Goal: Information Seeking & Learning: Understand process/instructions

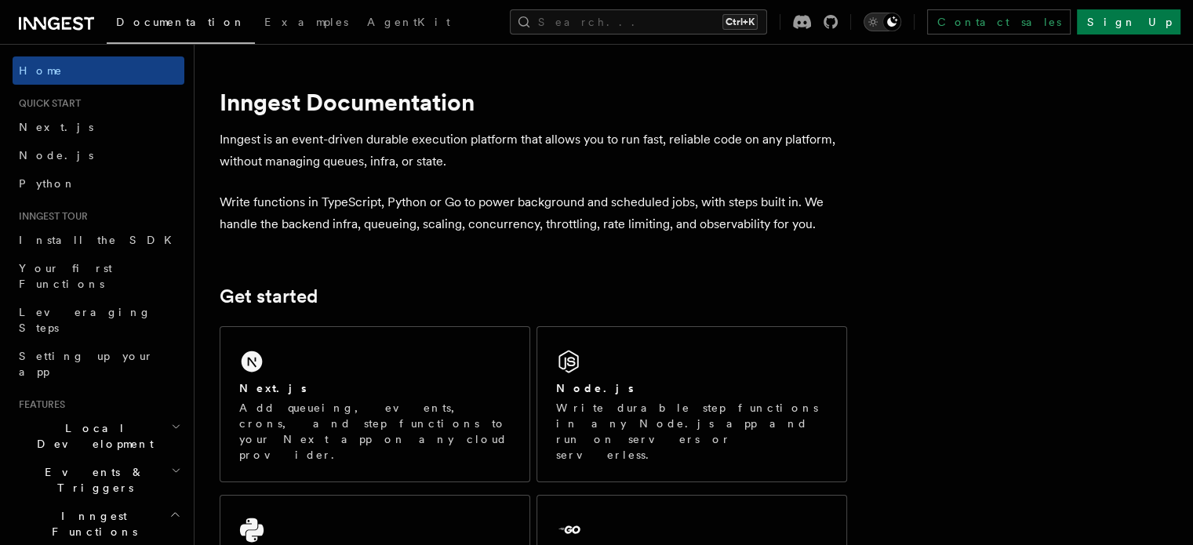
click at [881, 16] on icon "Toggle dark mode" at bounding box center [873, 22] width 16 height 16
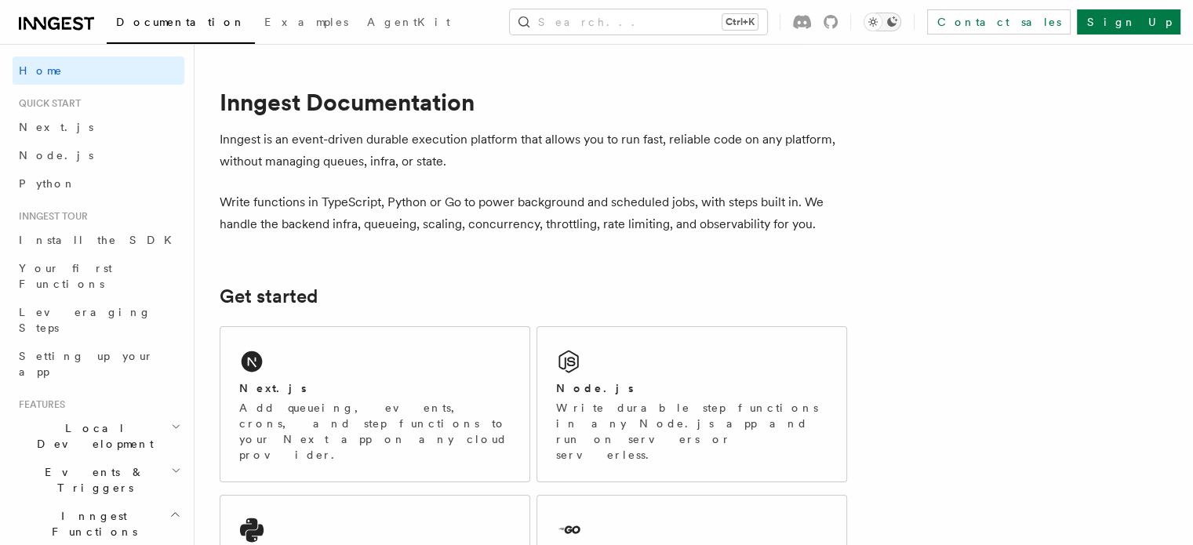
click at [881, 16] on icon "Toggle dark mode" at bounding box center [873, 22] width 16 height 16
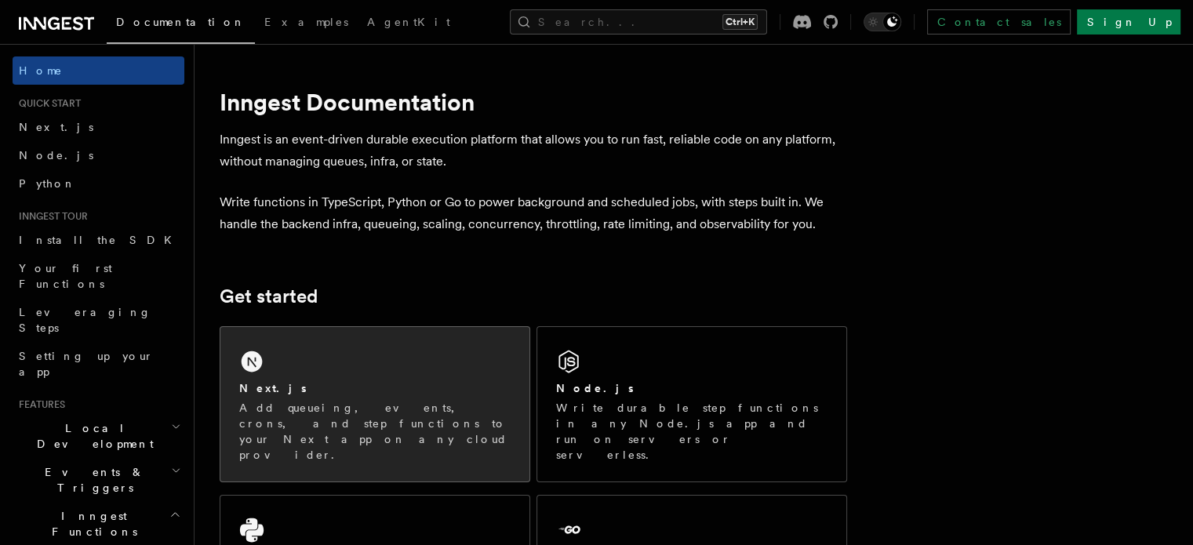
scroll to position [206, 0]
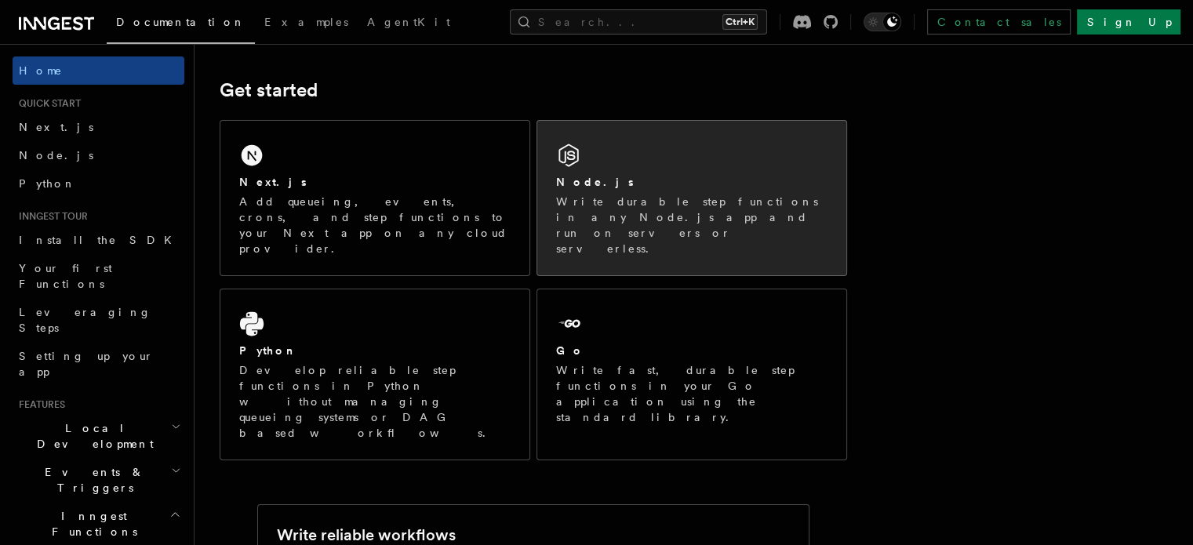
click at [624, 159] on div "Node.js Write durable step functions in any Node.js app and run on servers or s…" at bounding box center [691, 198] width 309 height 154
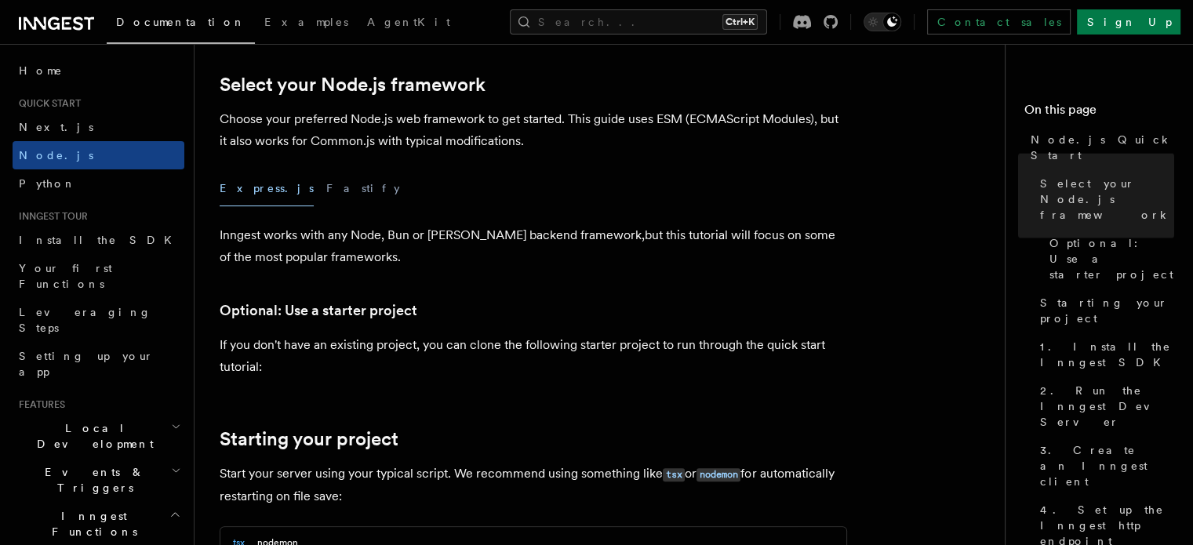
scroll to position [385, 0]
click at [326, 184] on button "Fastify" at bounding box center [363, 187] width 74 height 35
click at [257, 194] on button "Express.js" at bounding box center [267, 187] width 94 height 35
click at [326, 183] on button "Fastify" at bounding box center [363, 187] width 74 height 35
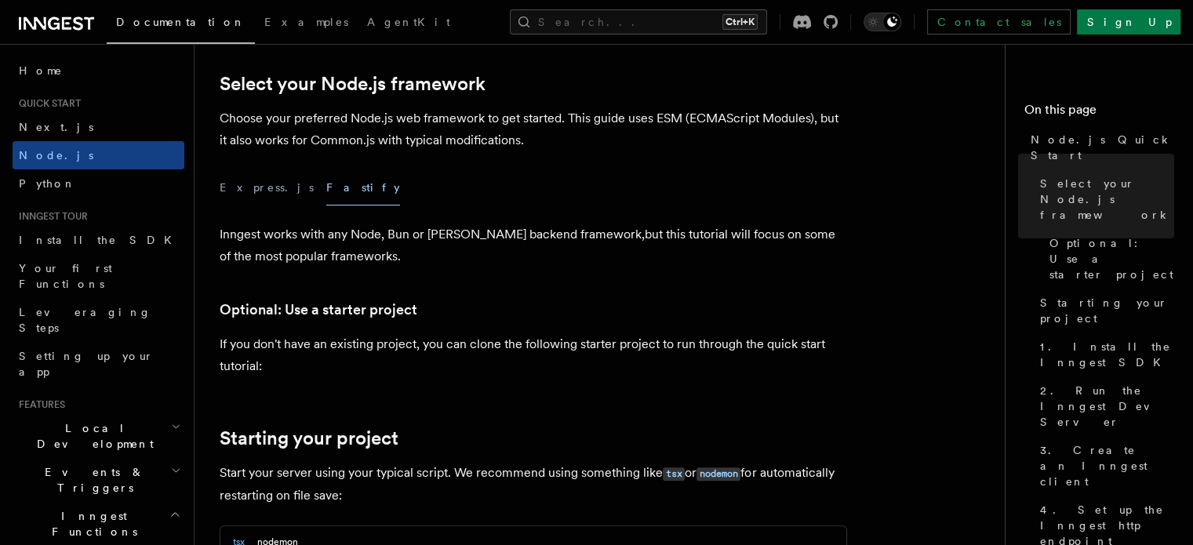
click at [273, 189] on div "Express.js Fastify" at bounding box center [533, 187] width 627 height 35
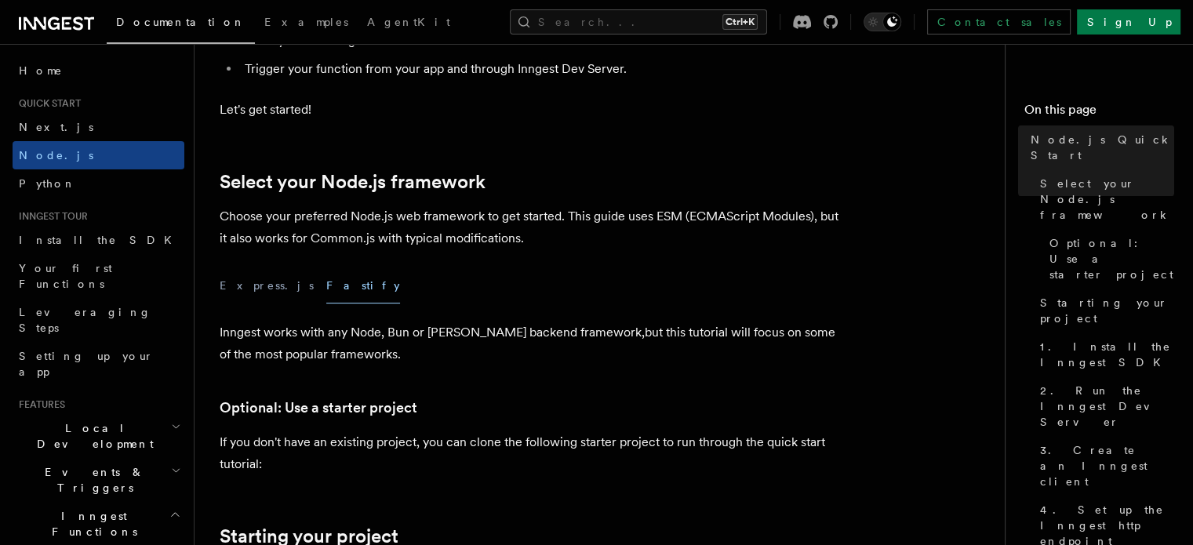
scroll to position [290, 0]
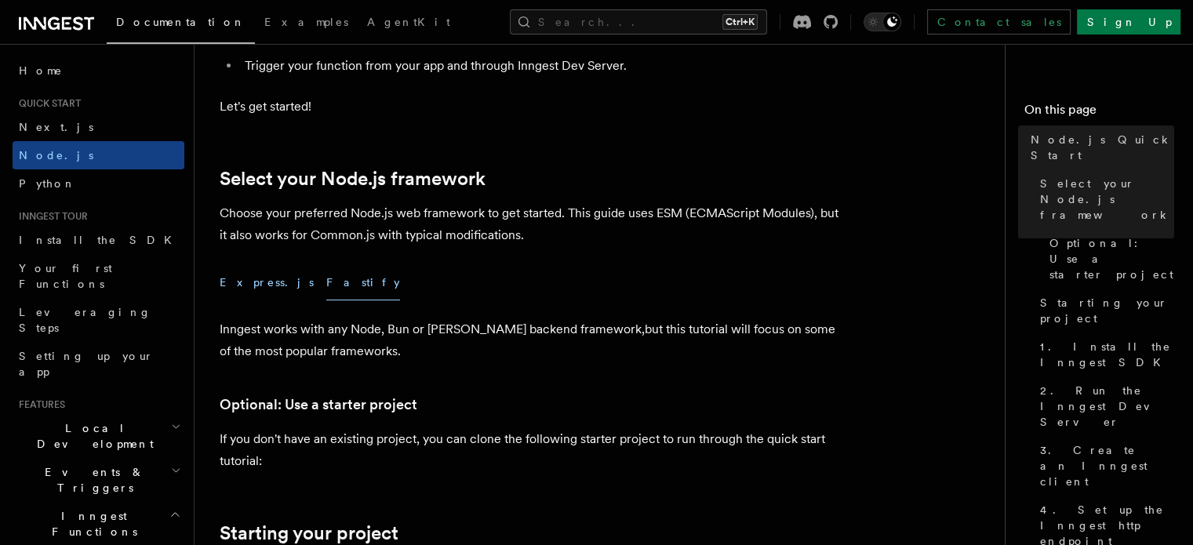
click at [234, 287] on button "Express.js" at bounding box center [267, 282] width 94 height 35
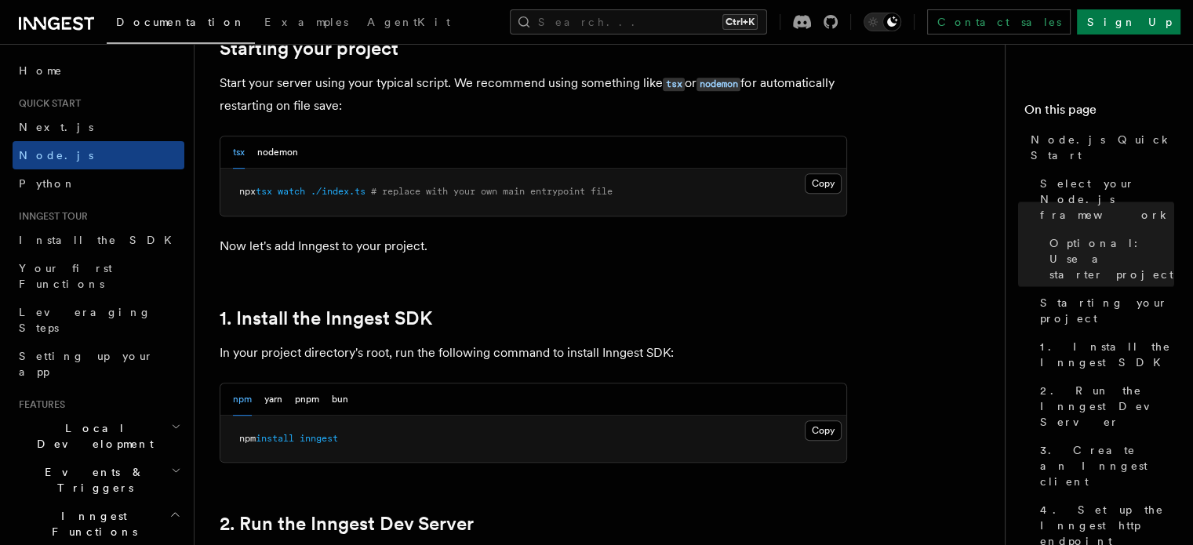
scroll to position [776, 0]
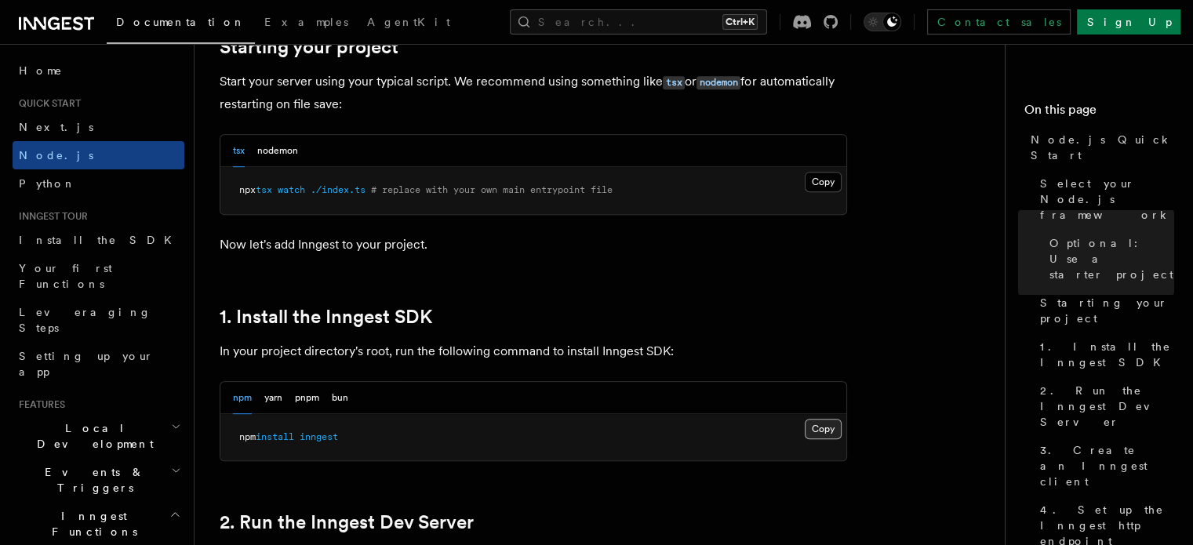
click at [814, 420] on button "Copy Copied" at bounding box center [823, 429] width 37 height 20
click at [825, 185] on button "Copy Copied" at bounding box center [823, 182] width 37 height 20
click at [824, 423] on button "Copy Copied" at bounding box center [823, 429] width 37 height 20
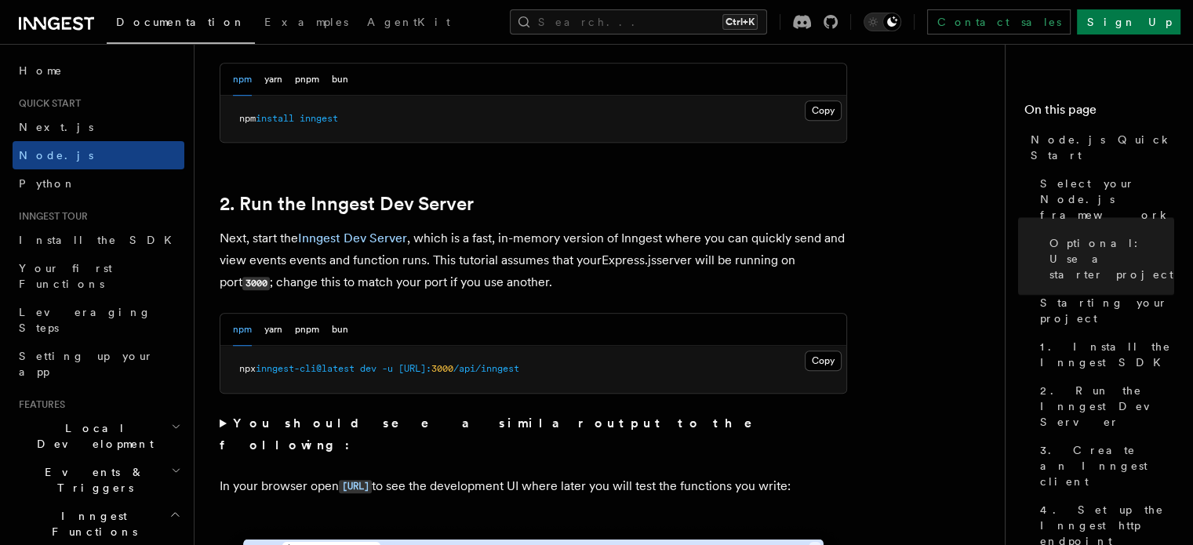
scroll to position [1097, 0]
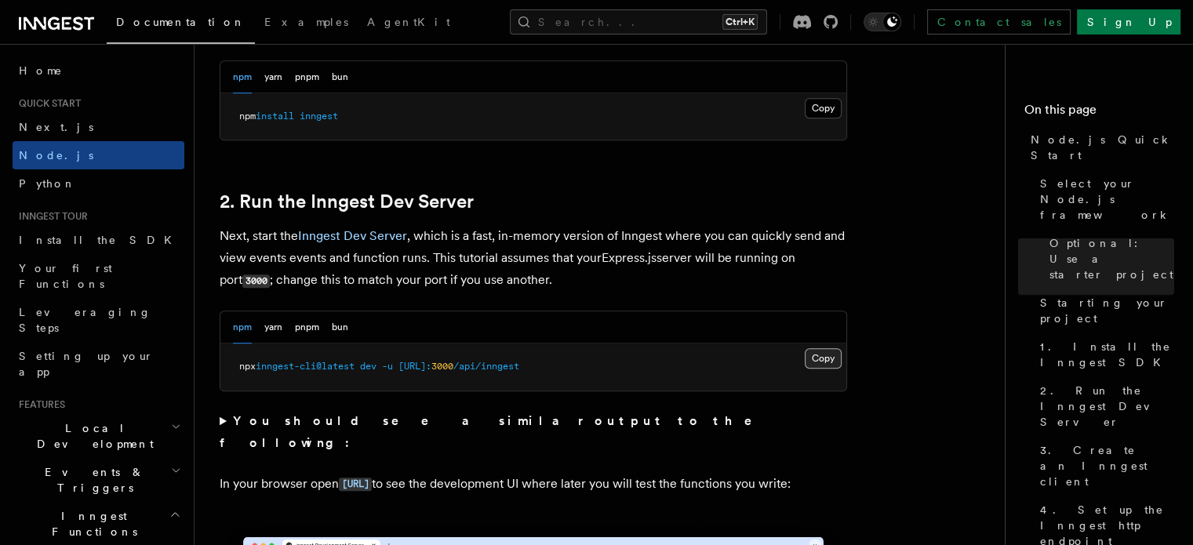
click at [812, 357] on button "Copy Copied" at bounding box center [823, 358] width 37 height 20
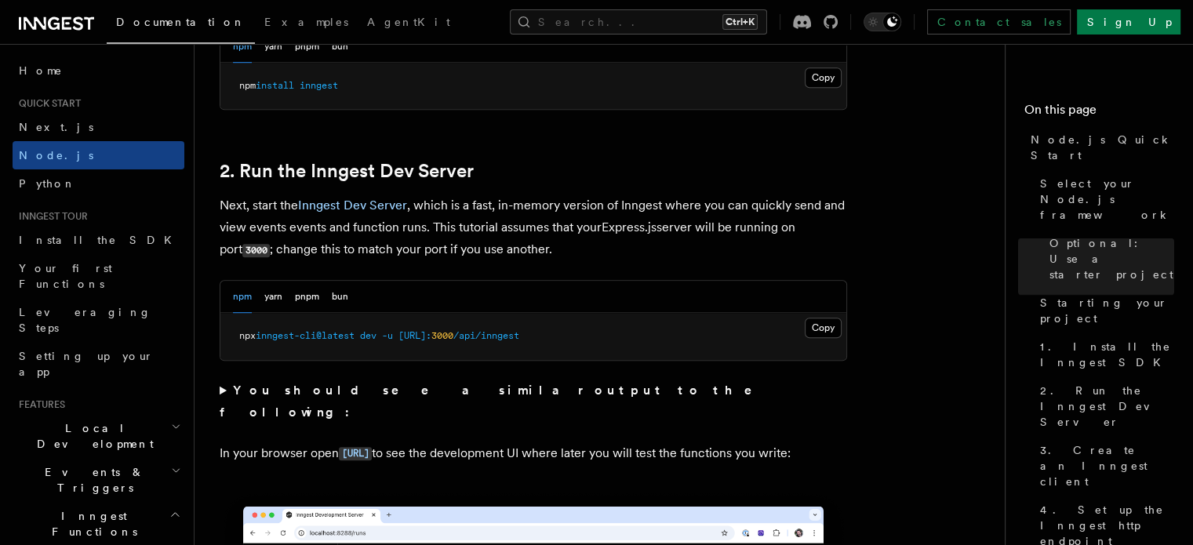
scroll to position [1135, 0]
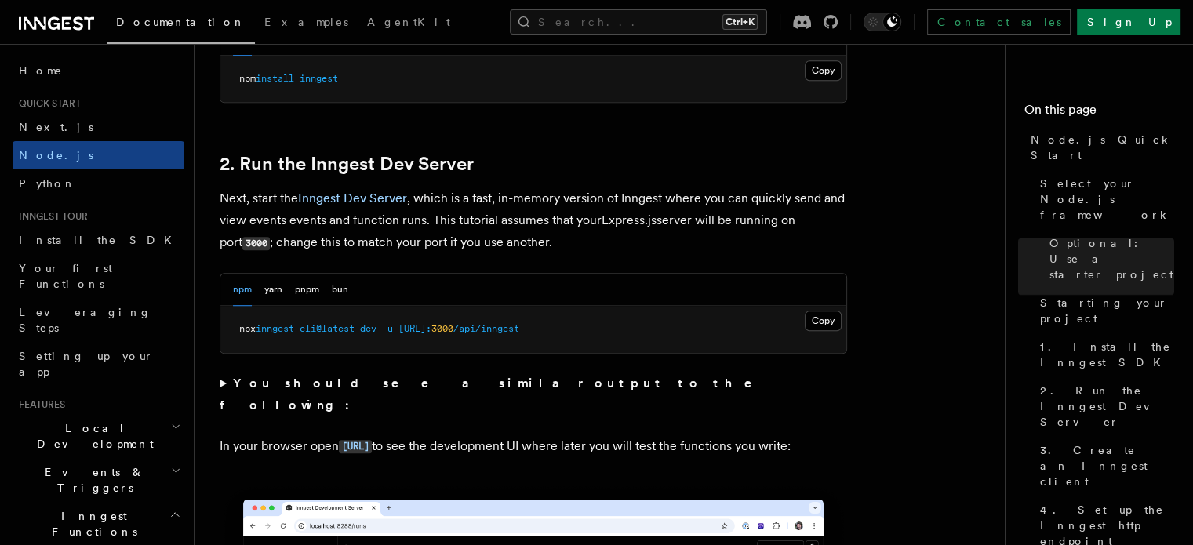
click at [220, 379] on summary "You should see a similar output to the following:" at bounding box center [533, 394] width 627 height 44
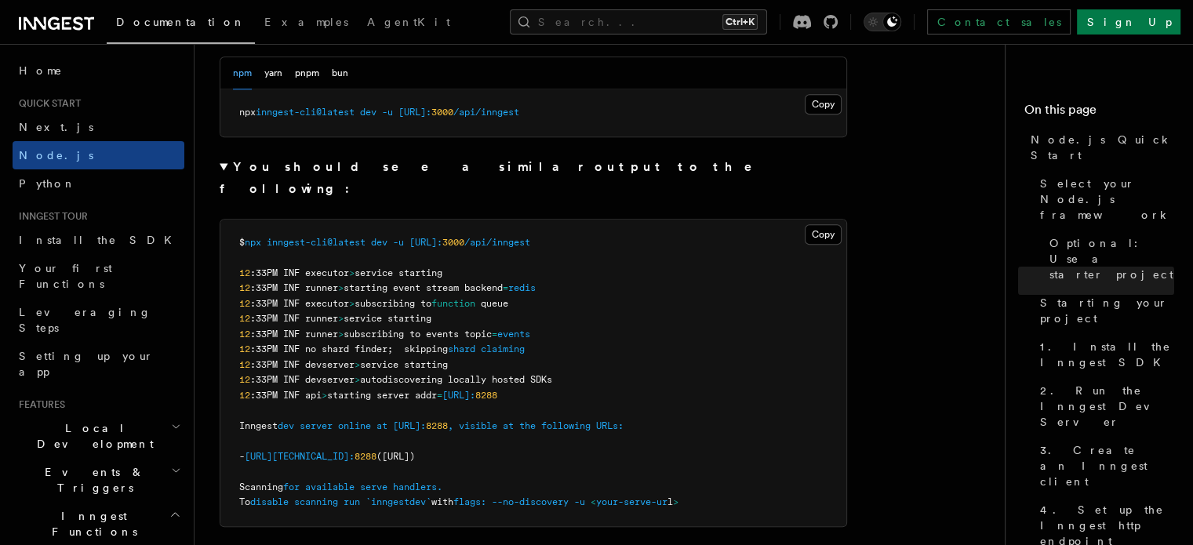
scroll to position [1348, 0]
click at [220, 169] on summary "You should see a similar output to the following:" at bounding box center [533, 181] width 627 height 44
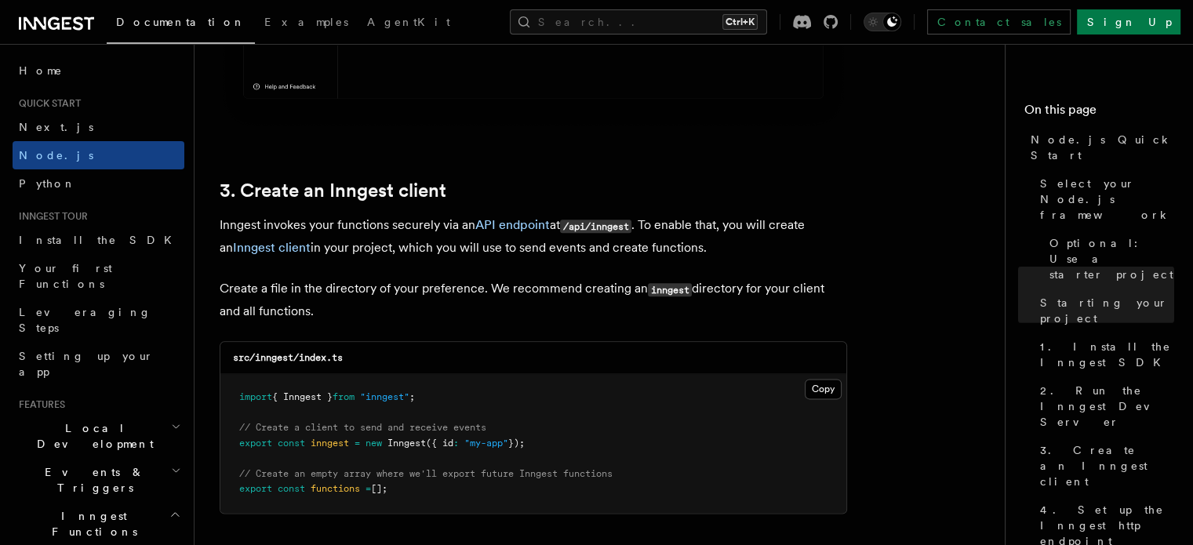
scroll to position [1882, 0]
click at [823, 389] on button "Copy Copied" at bounding box center [823, 389] width 37 height 20
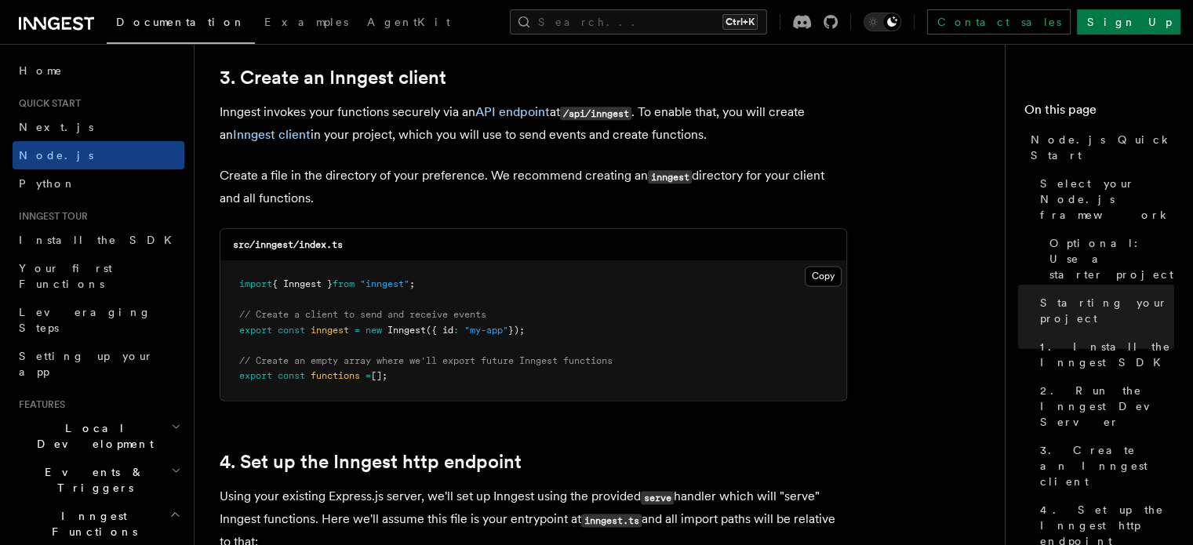
scroll to position [1995, 0]
click at [834, 271] on button "Copy Copied" at bounding box center [823, 276] width 37 height 20
